Goal: Transaction & Acquisition: Purchase product/service

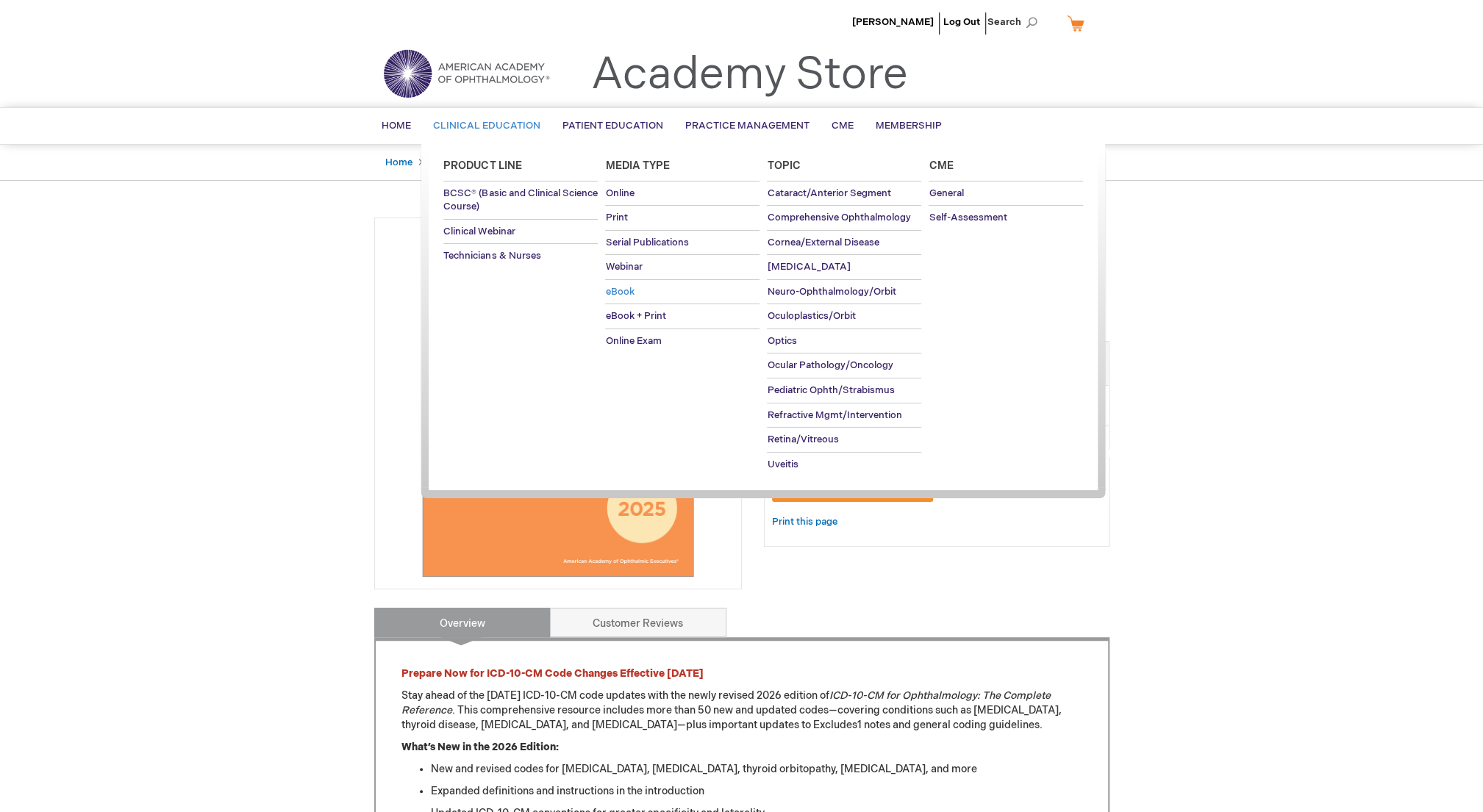
click at [611, 295] on span "eBook" at bounding box center [619, 291] width 28 height 12
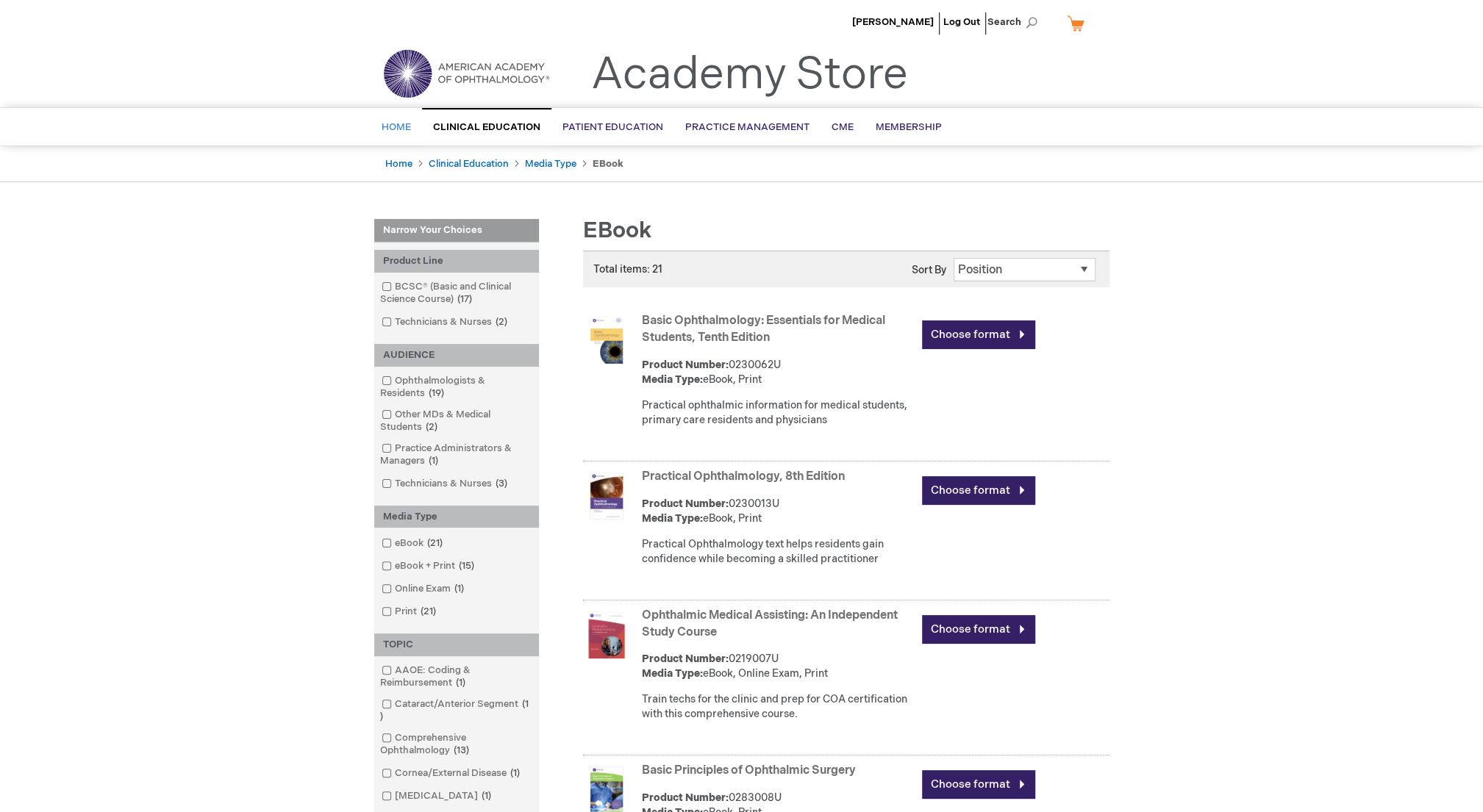
click at [394, 117] on link "Home" at bounding box center [396, 127] width 51 height 36
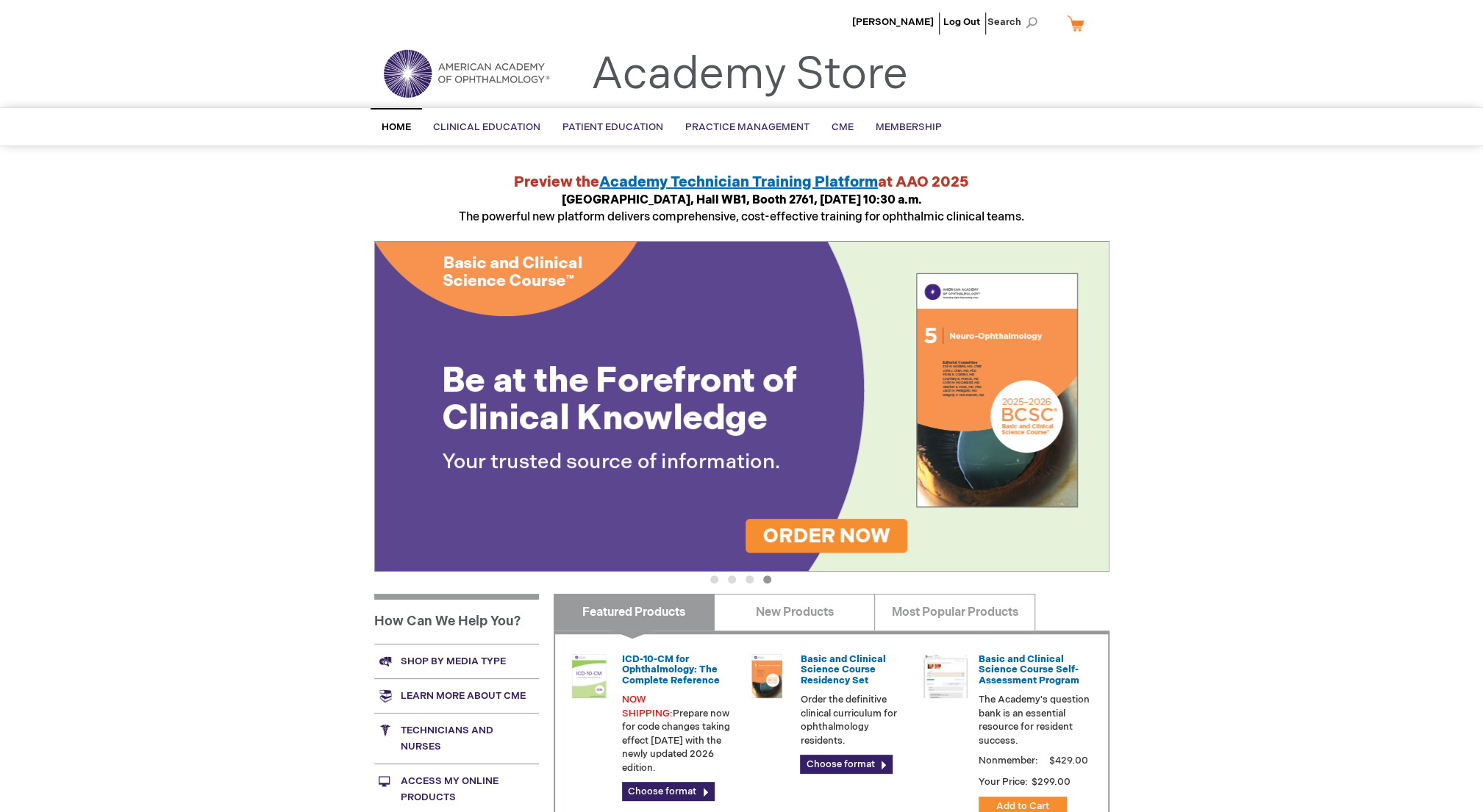
click at [145, 779] on div "[PERSON_NAME] Log Out Search My Cart CLOSE RECENTLY ADDED ITEM(S) Close There a…" at bounding box center [742, 552] width 1483 height 1105
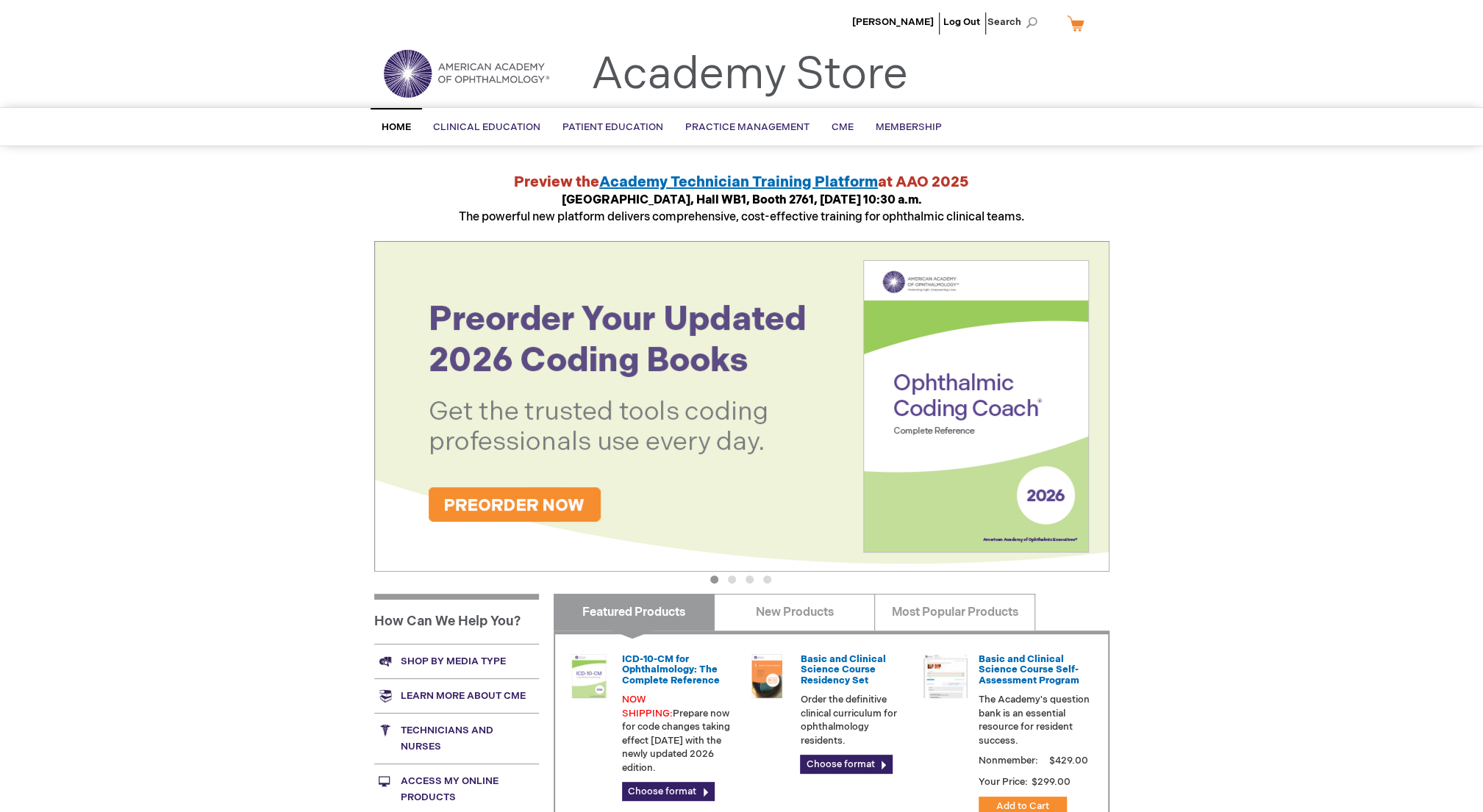
scroll to position [291, 0]
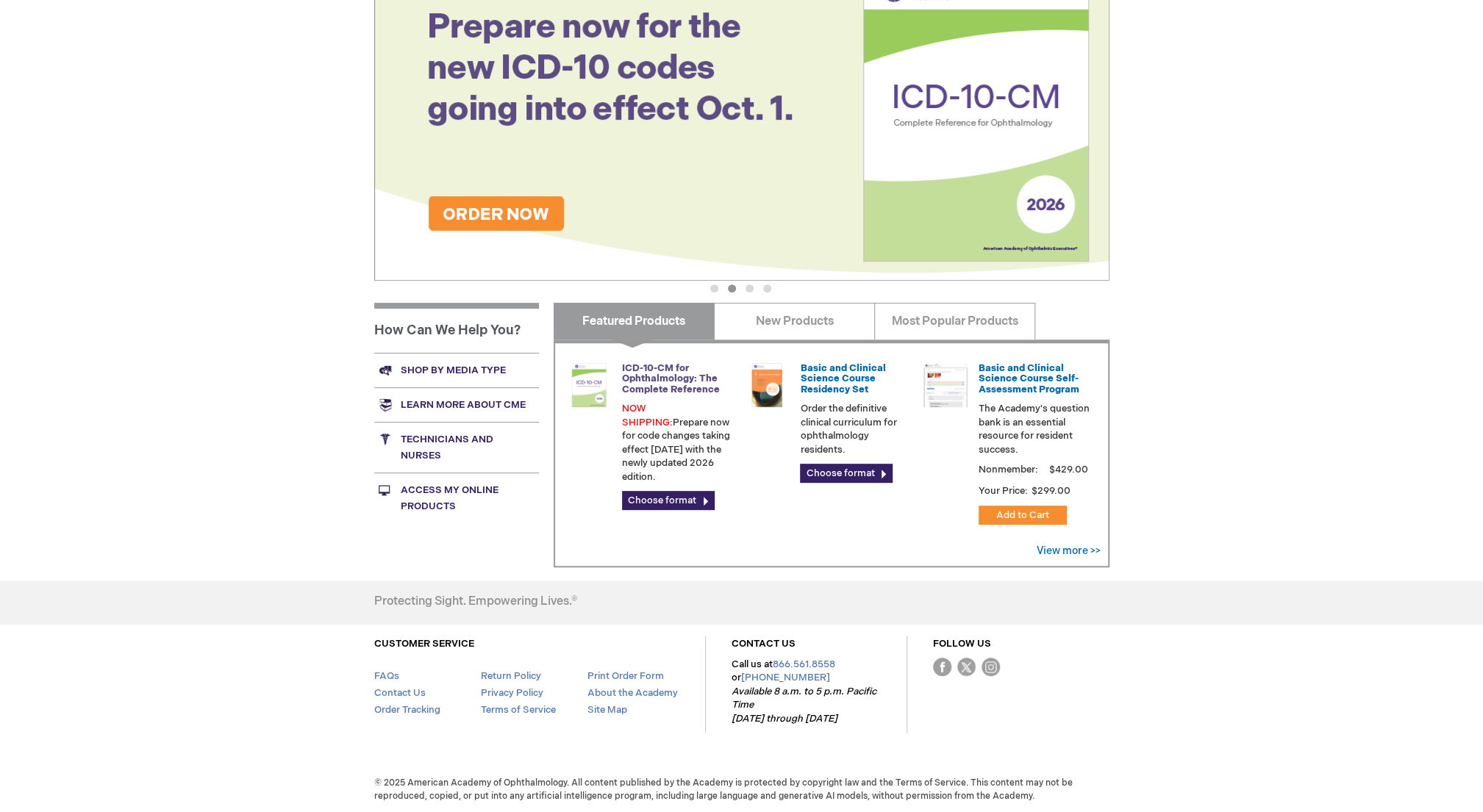
click at [650, 378] on link "ICD-10-CM for Ophthalmology: The Complete Reference" at bounding box center [671, 379] width 98 height 33
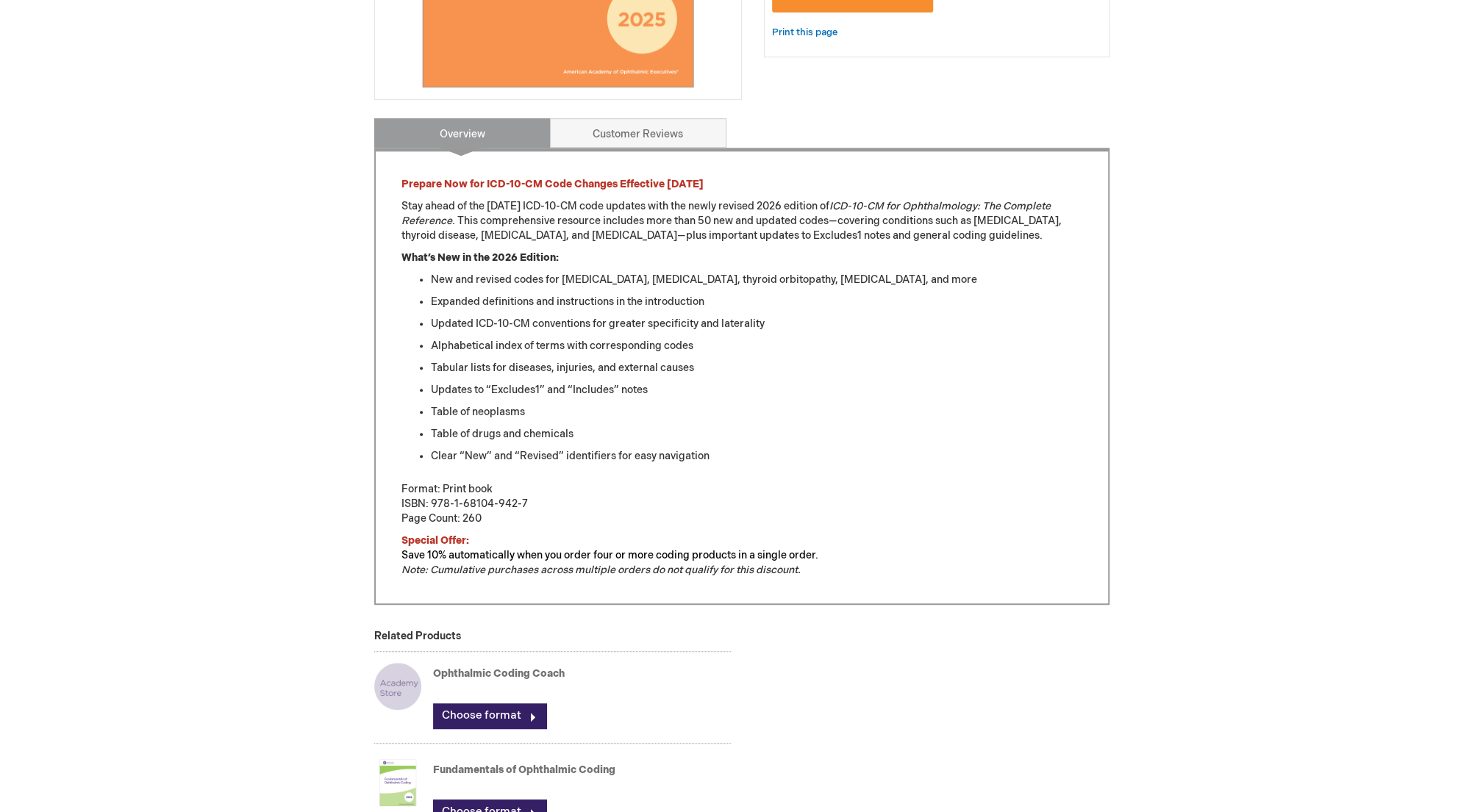
scroll to position [771, 0]
